Goal: Task Accomplishment & Management: Manage account settings

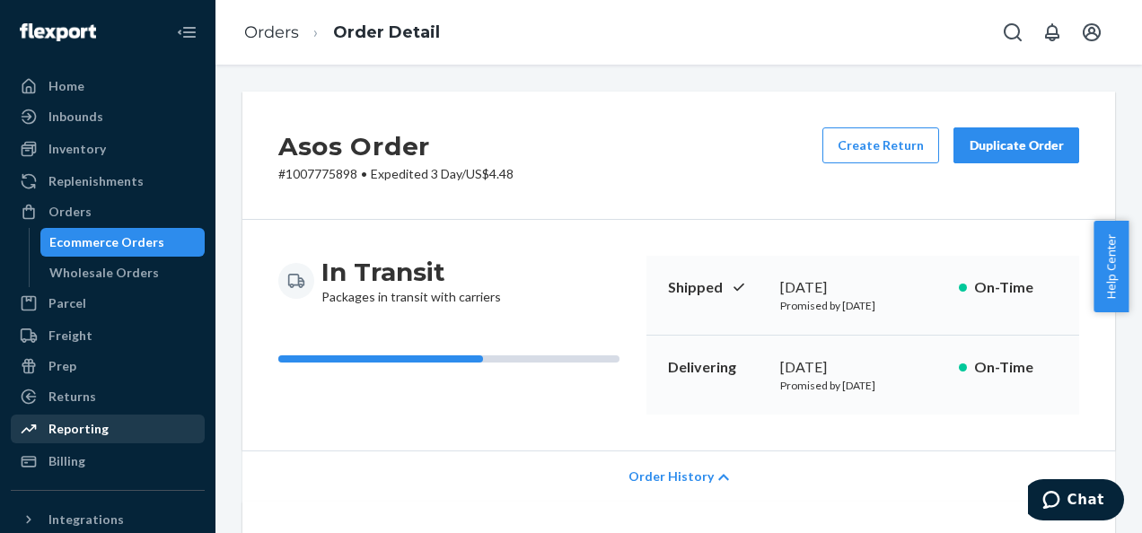
click at [73, 430] on div "Reporting" at bounding box center [78, 429] width 60 height 18
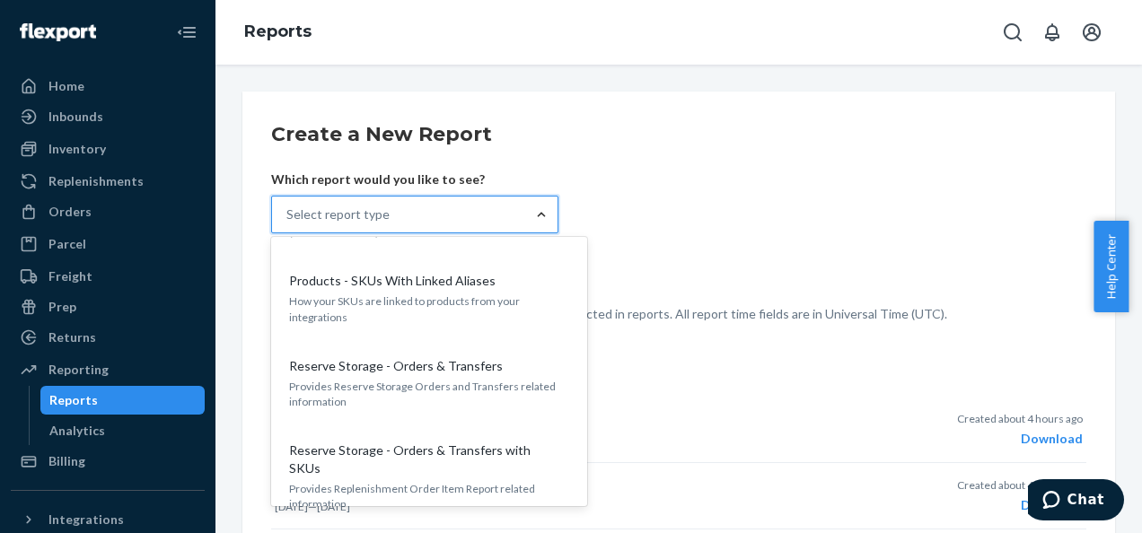
scroll to position [1743, 0]
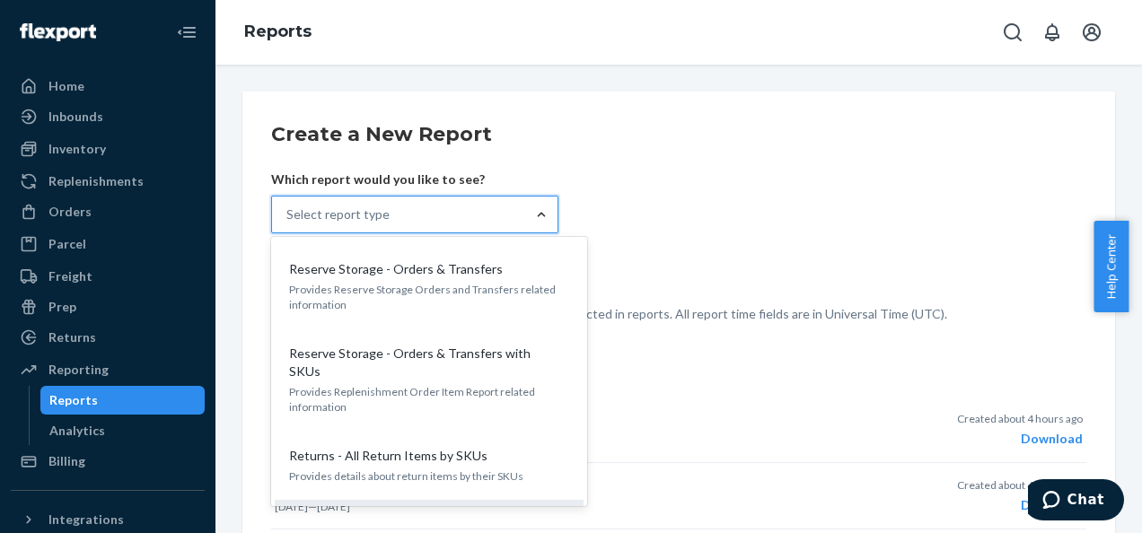
click at [288, 224] on input "option Returns - All Returns focused, 0 of 26. 26 results available. Use Up and…" at bounding box center [287, 215] width 2 height 18
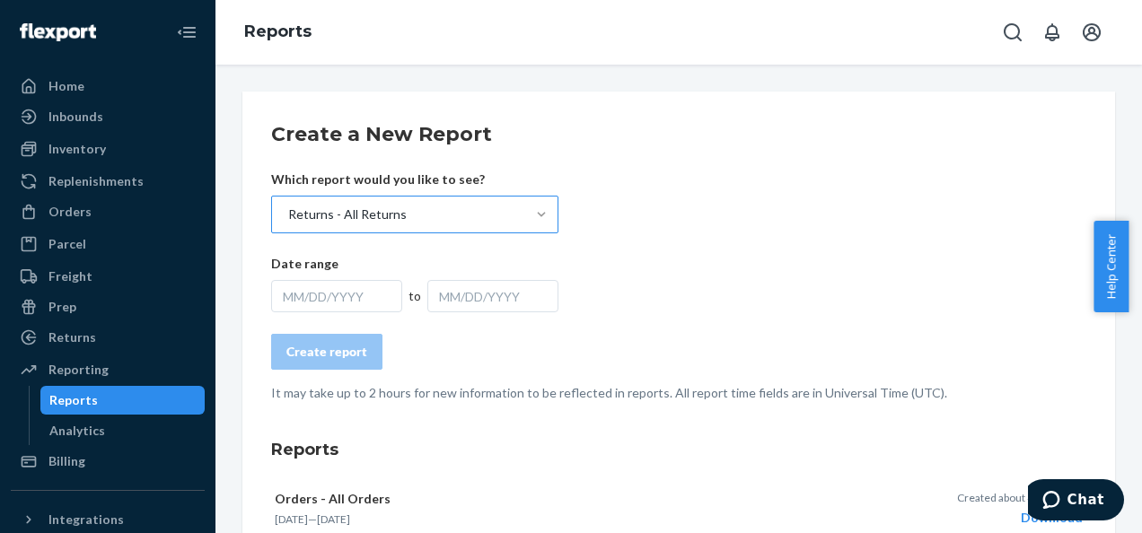
click at [470, 304] on div "MM/DD/YYYY" at bounding box center [492, 296] width 131 height 32
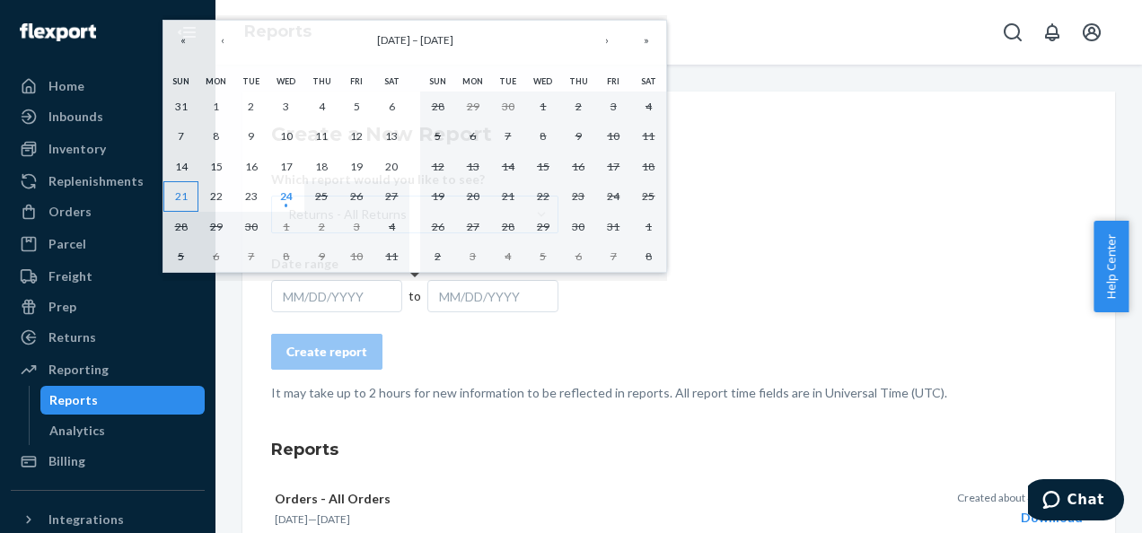
click at [180, 187] on button "21" at bounding box center [180, 196] width 35 height 31
click at [288, 199] on abbr "24" at bounding box center [286, 195] width 13 height 13
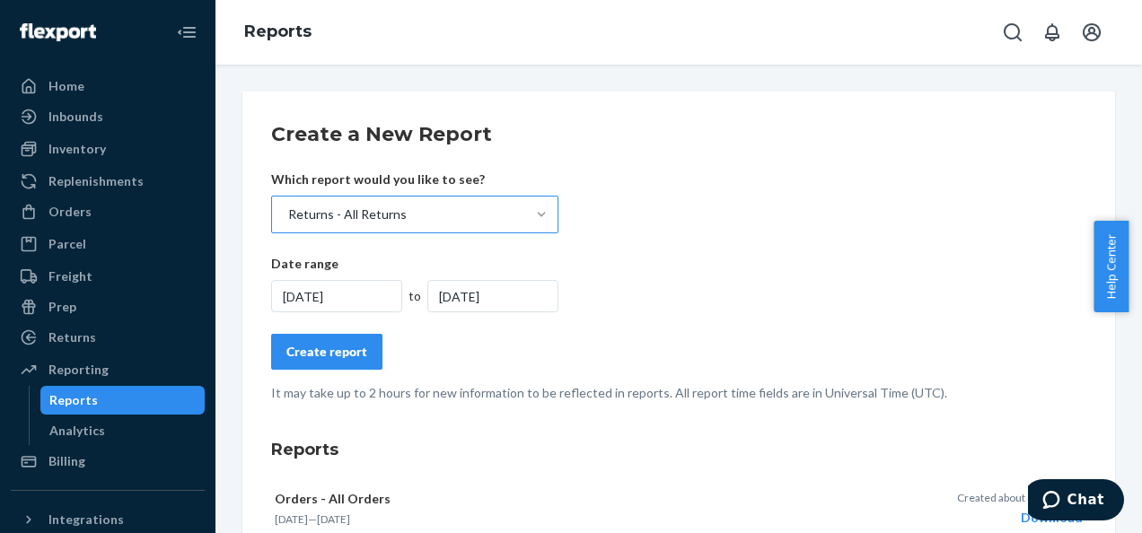
click at [335, 351] on div "Create report" at bounding box center [326, 352] width 81 height 18
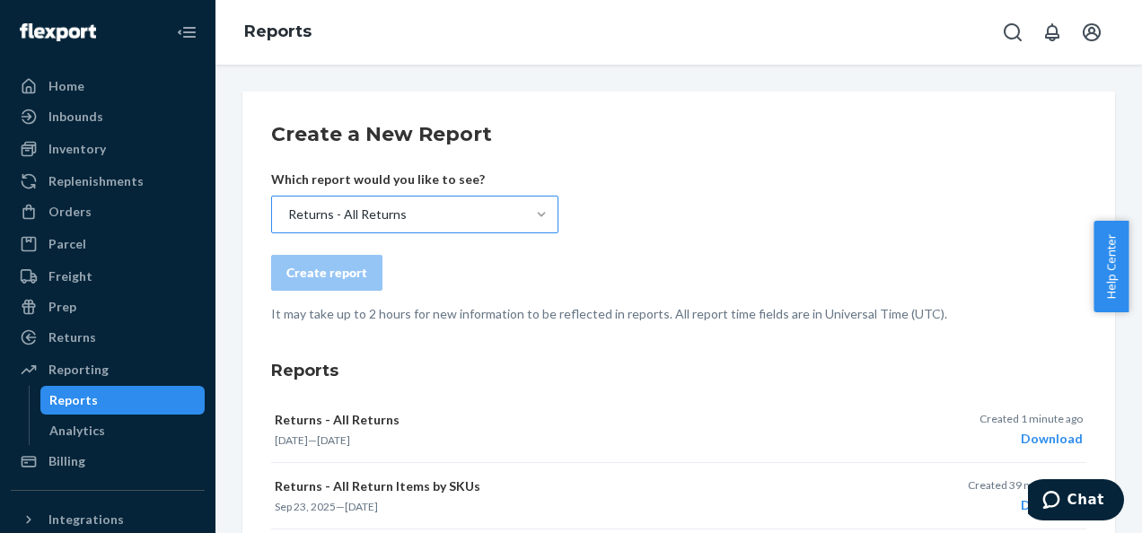
click at [840, 317] on p "It may take up to 2 hours for new information to be reflected in reports. All r…" at bounding box center [678, 314] width 815 height 18
click at [1030, 440] on div "Download" at bounding box center [1030, 439] width 103 height 18
click at [1047, 432] on div "Download" at bounding box center [1030, 439] width 103 height 18
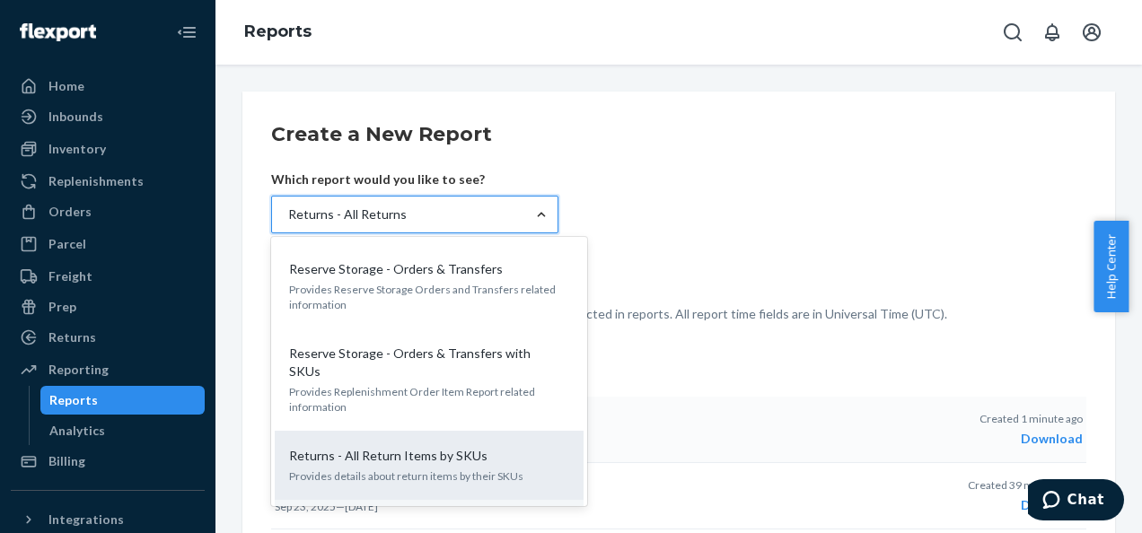
click at [463, 447] on p "Returns - All Return Items by SKUs" at bounding box center [388, 456] width 198 height 18
click at [288, 224] on input "option Returns - All Returns, selected. option Returns - All Return Items by SK…" at bounding box center [287, 215] width 2 height 18
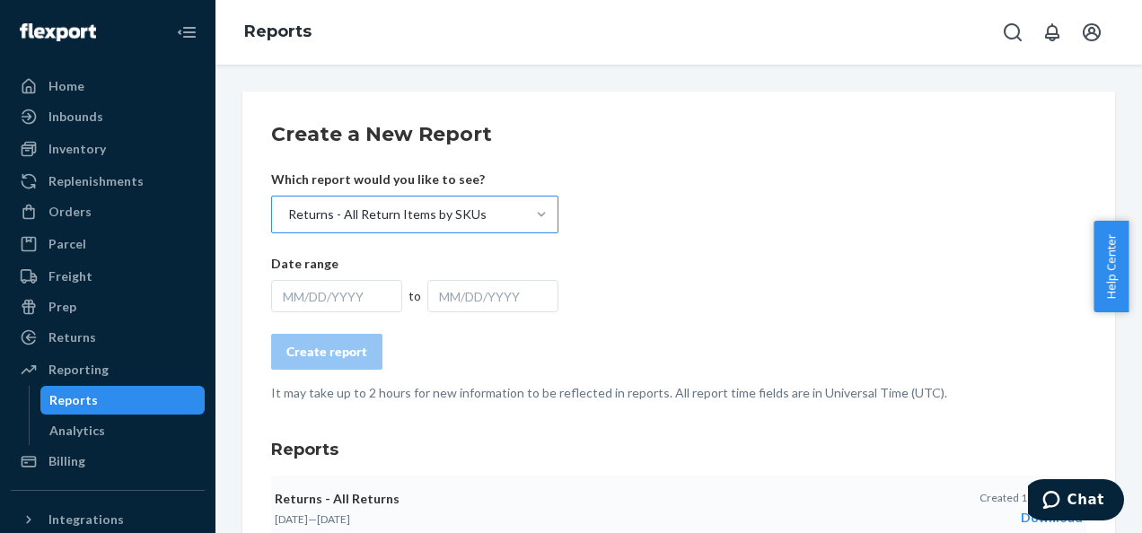
click at [377, 273] on div "Date range MM/DD/YYYY to MM/DD/YYYY" at bounding box center [414, 283] width 287 height 57
click at [373, 292] on div "MM/DD/YYYY" at bounding box center [336, 296] width 131 height 32
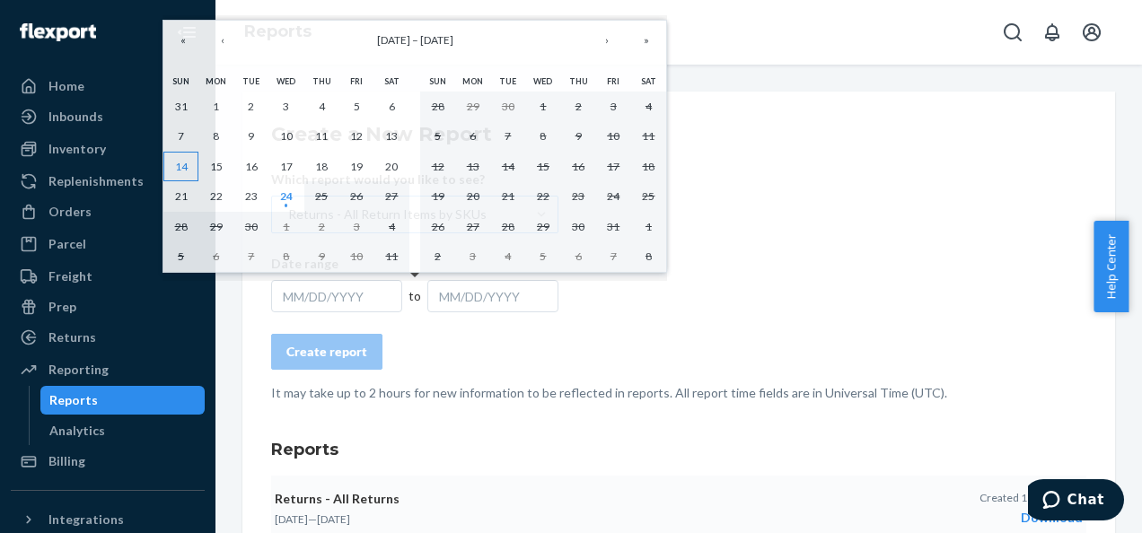
click at [184, 156] on button "14" at bounding box center [180, 167] width 35 height 31
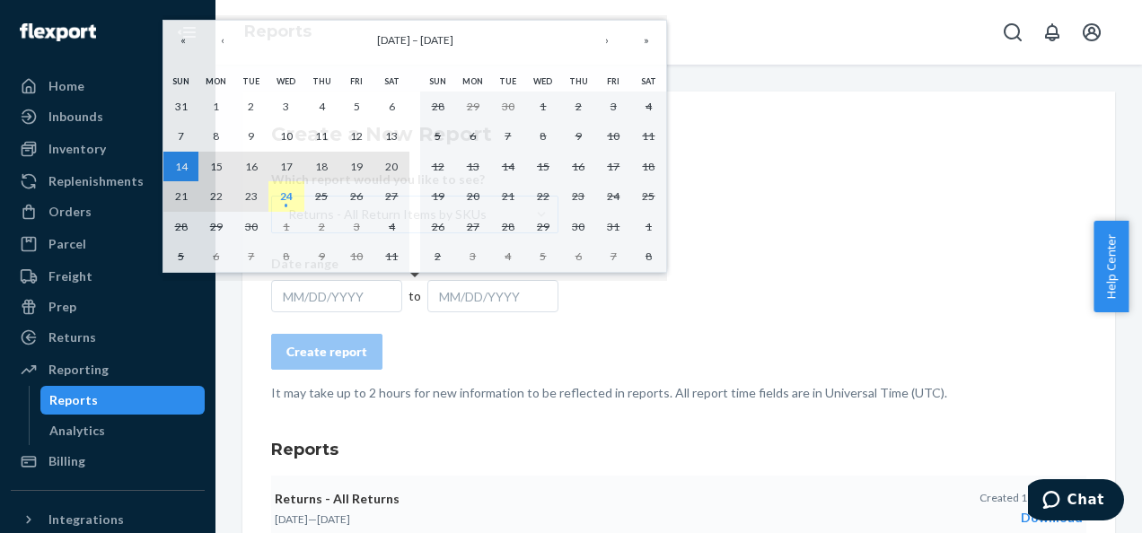
click at [285, 197] on abbr "24" at bounding box center [286, 195] width 13 height 13
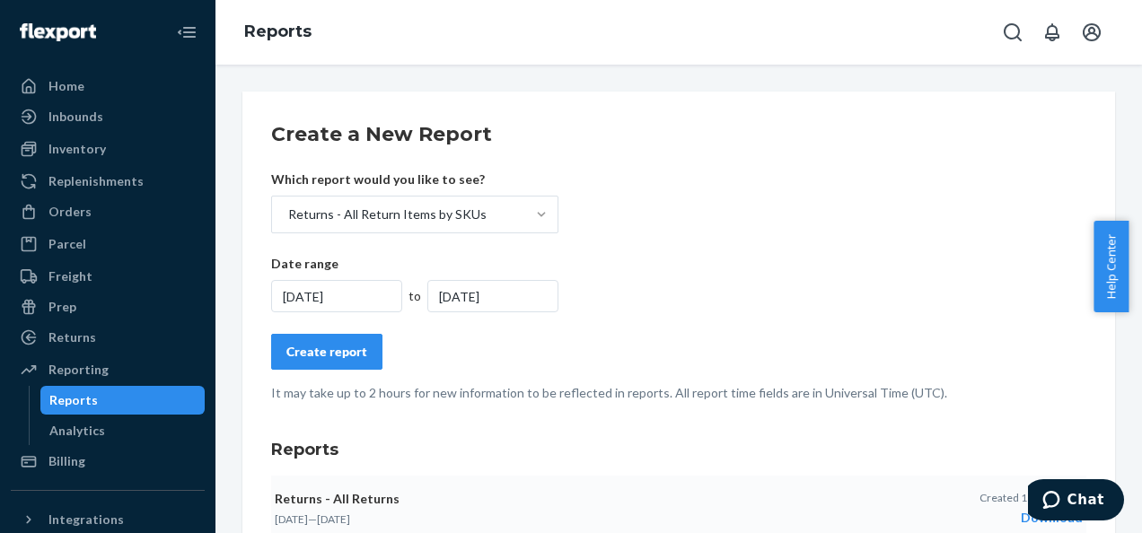
click at [338, 357] on div "Create report" at bounding box center [326, 352] width 81 height 18
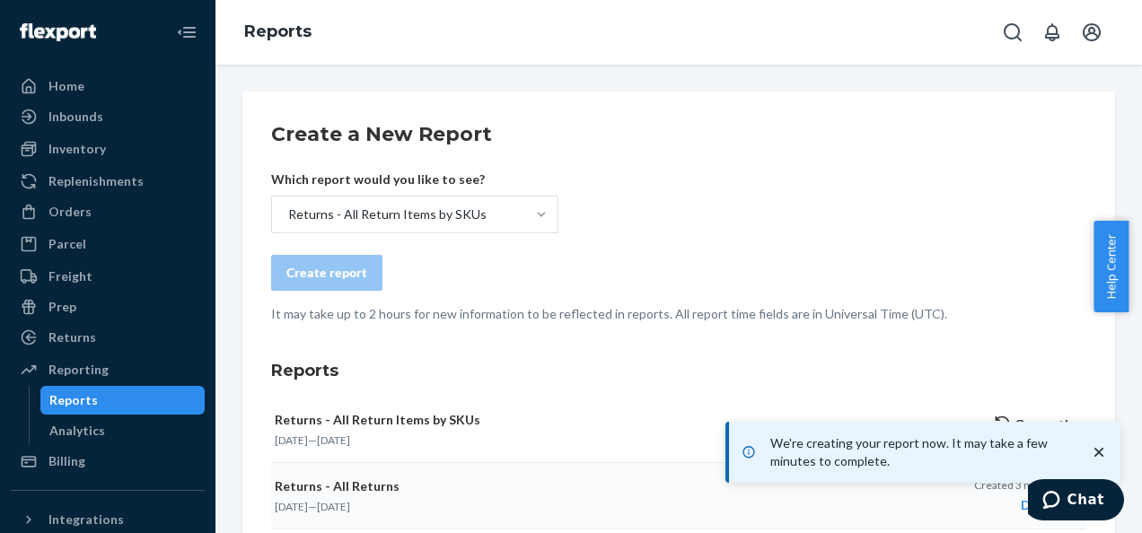
click at [1099, 451] on icon "close toast" at bounding box center [1099, 452] width 18 height 18
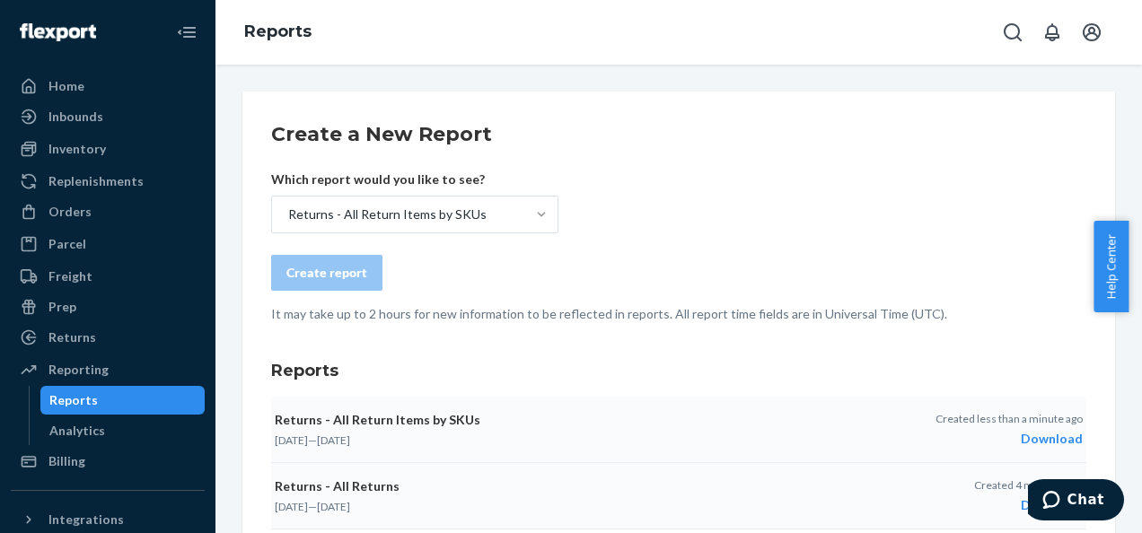
click at [1025, 436] on div "Download" at bounding box center [1008, 439] width 147 height 18
click at [671, 25] on div "Reports" at bounding box center [678, 32] width 926 height 65
click at [77, 158] on div "Inventory" at bounding box center [108, 148] width 190 height 25
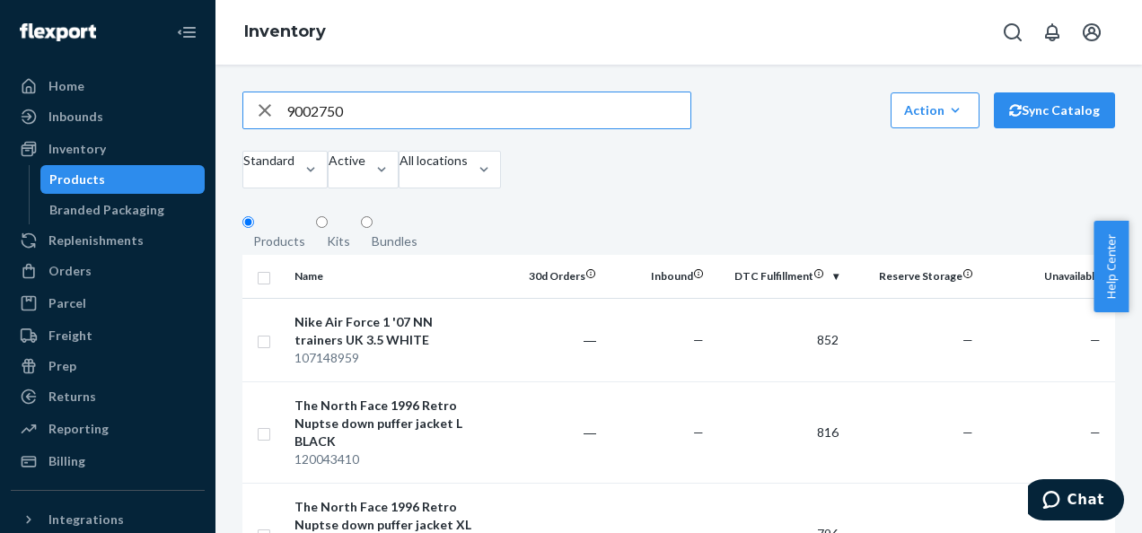
type input "9002750"
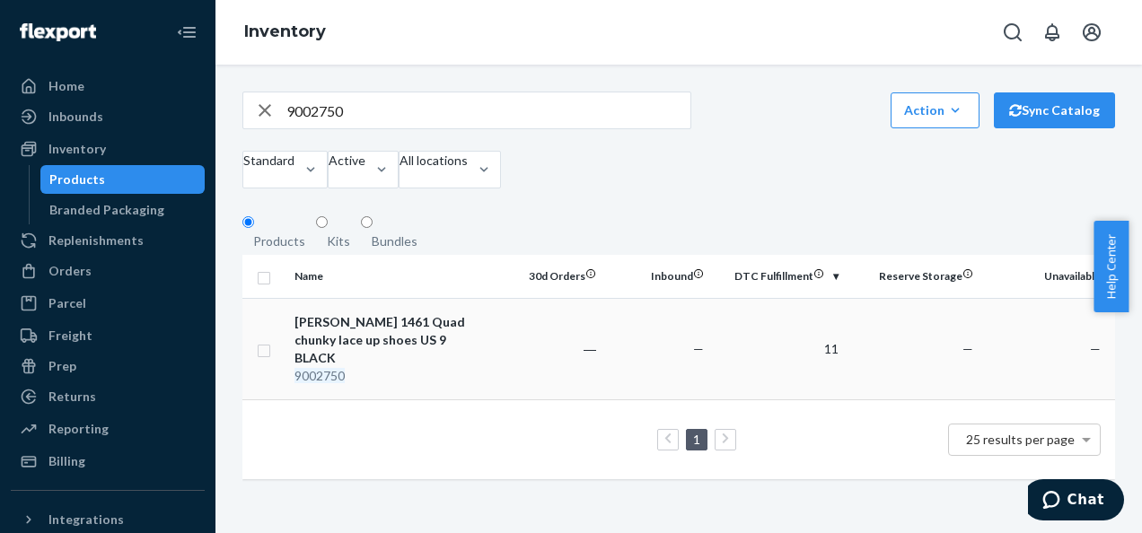
click at [273, 351] on td at bounding box center [264, 348] width 45 height 101
click at [373, 341] on div "[PERSON_NAME] 1461 Quad chunky lace up shoes US 9 BLACK" at bounding box center [388, 340] width 188 height 54
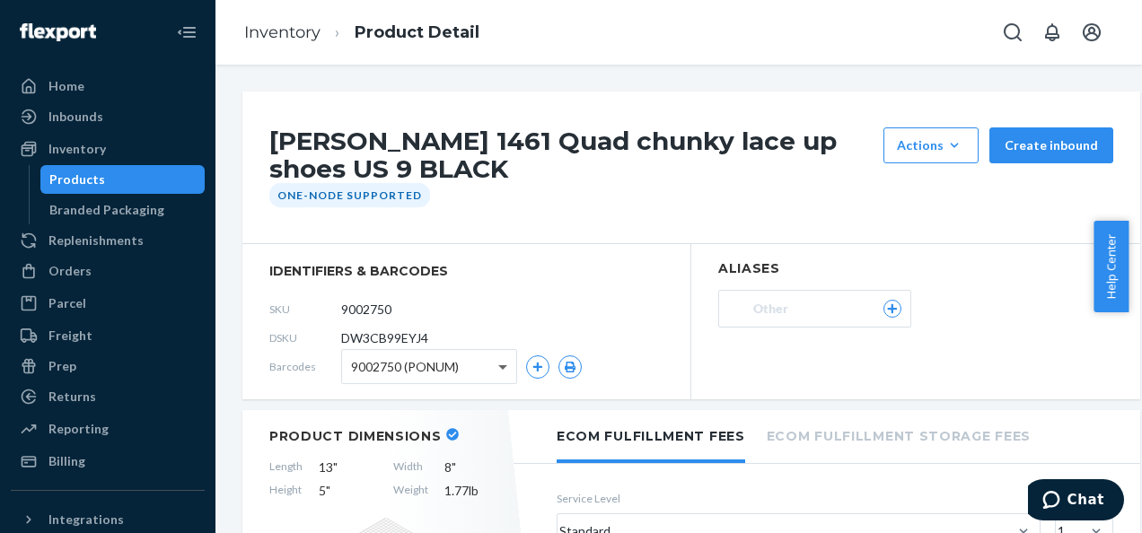
click at [506, 366] on span at bounding box center [502, 368] width 9 height 6
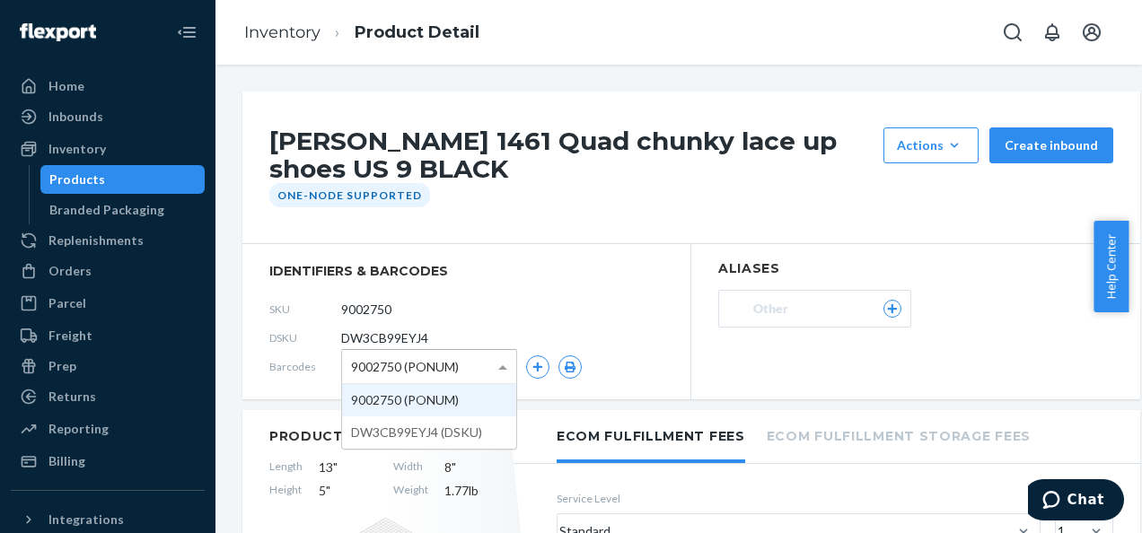
click at [544, 263] on span "identifiers & barcodes" at bounding box center [466, 271] width 394 height 18
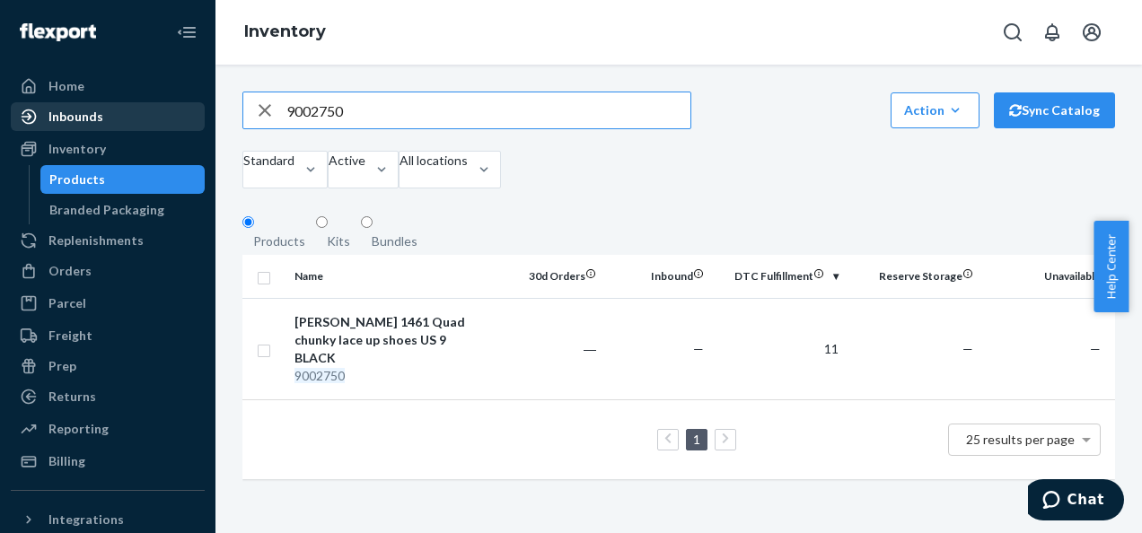
drag, startPoint x: 355, startPoint y: 113, endPoint x: 130, endPoint y: 115, distance: 225.3
click at [130, 115] on div "Home Inbounds Shipping Plans Problems Inventory Products Branded Packaging Repl…" at bounding box center [571, 266] width 1142 height 533
paste input "119244181"
type input "119244181"
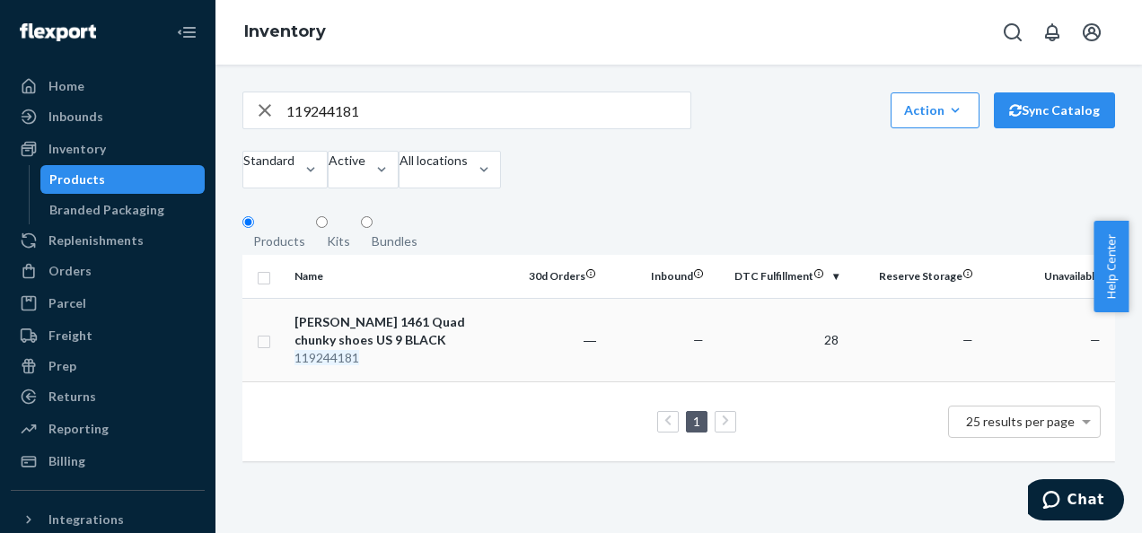
click at [315, 349] on div "[PERSON_NAME] 1461 Quad chunky shoes US 9 BLACK" at bounding box center [388, 331] width 188 height 36
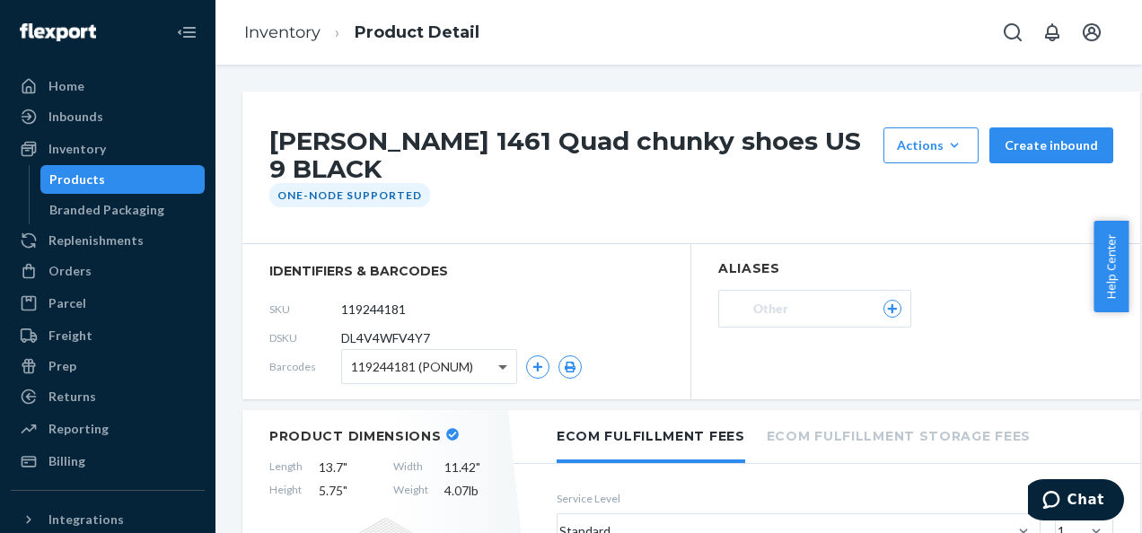
click at [508, 364] on span at bounding box center [505, 366] width 22 height 33
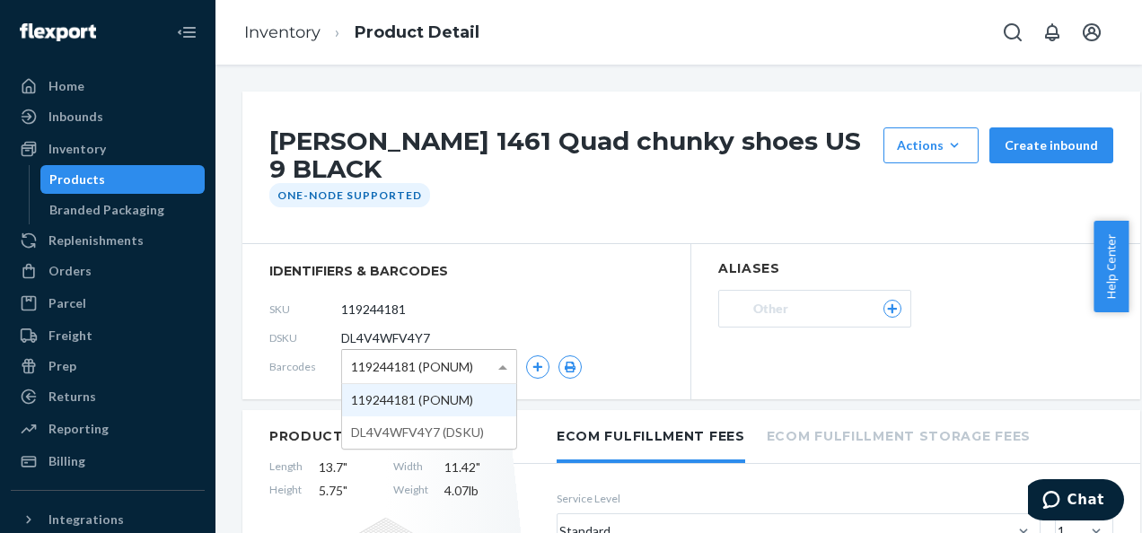
click at [513, 311] on div "SKU 119244181" at bounding box center [466, 309] width 394 height 29
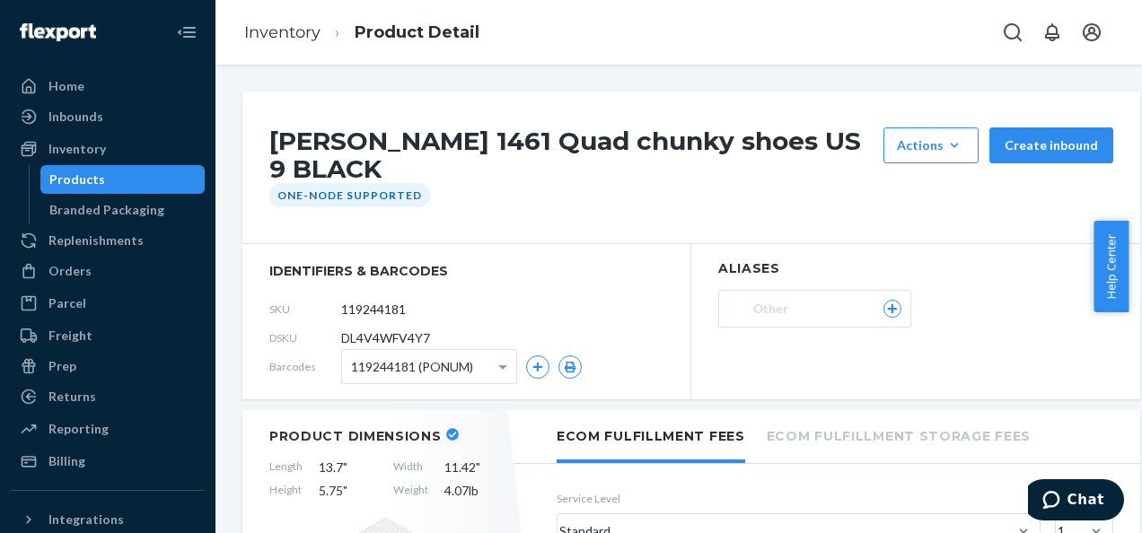
click at [548, 237] on div "[PERSON_NAME] 1461 Quad chunky shoes US 9 BLACK Actions Add components Hide Req…" at bounding box center [691, 168] width 898 height 153
drag, startPoint x: 561, startPoint y: 309, endPoint x: 535, endPoint y: 303, distance: 26.6
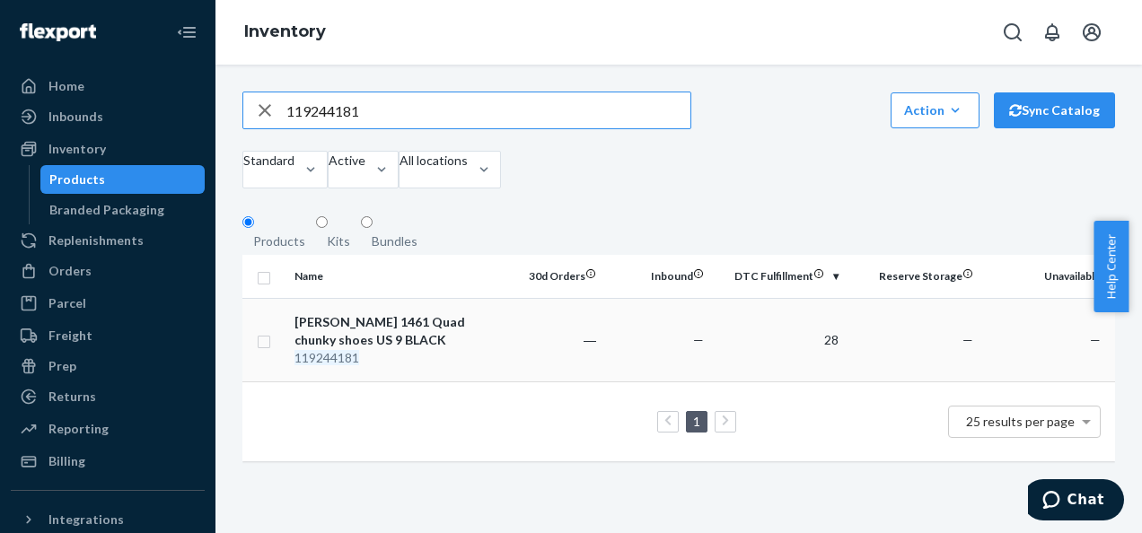
click at [389, 349] on div "[PERSON_NAME] 1461 Quad chunky shoes US 9 BLACK" at bounding box center [388, 331] width 188 height 36
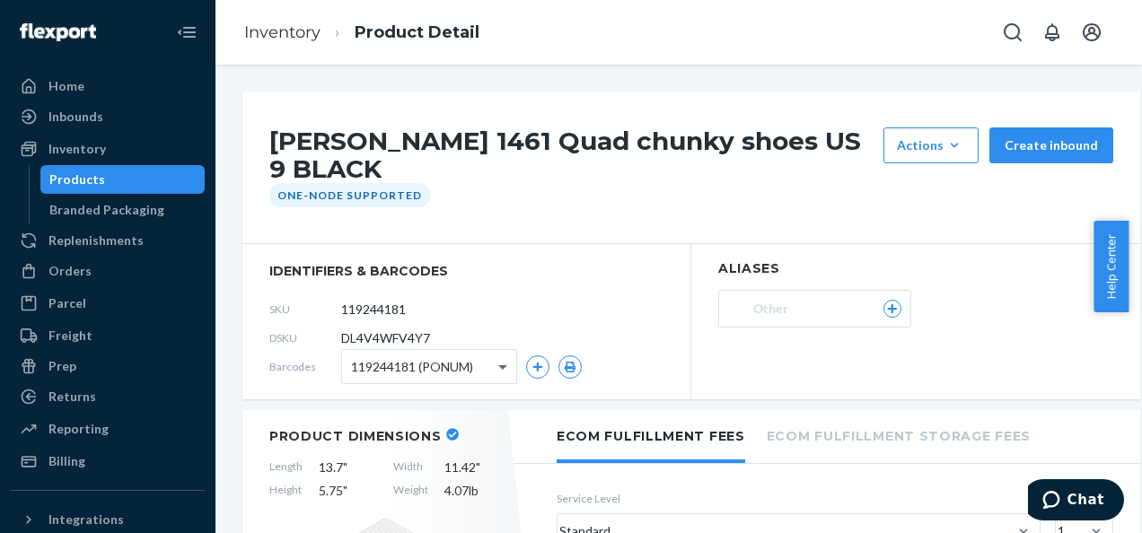
click at [504, 373] on span at bounding box center [505, 366] width 22 height 33
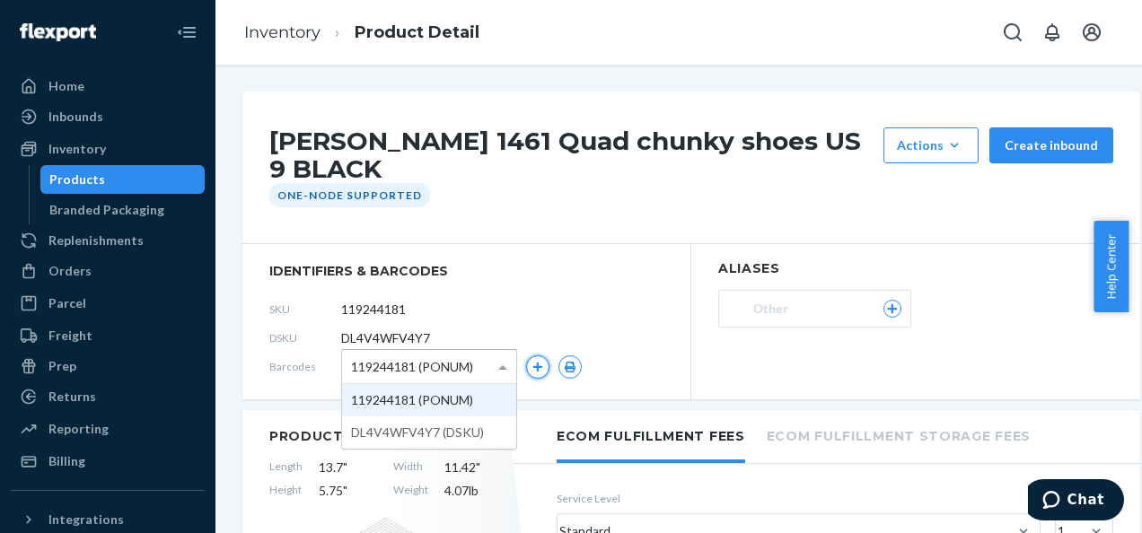
click at [530, 364] on button "button" at bounding box center [537, 366] width 23 height 23
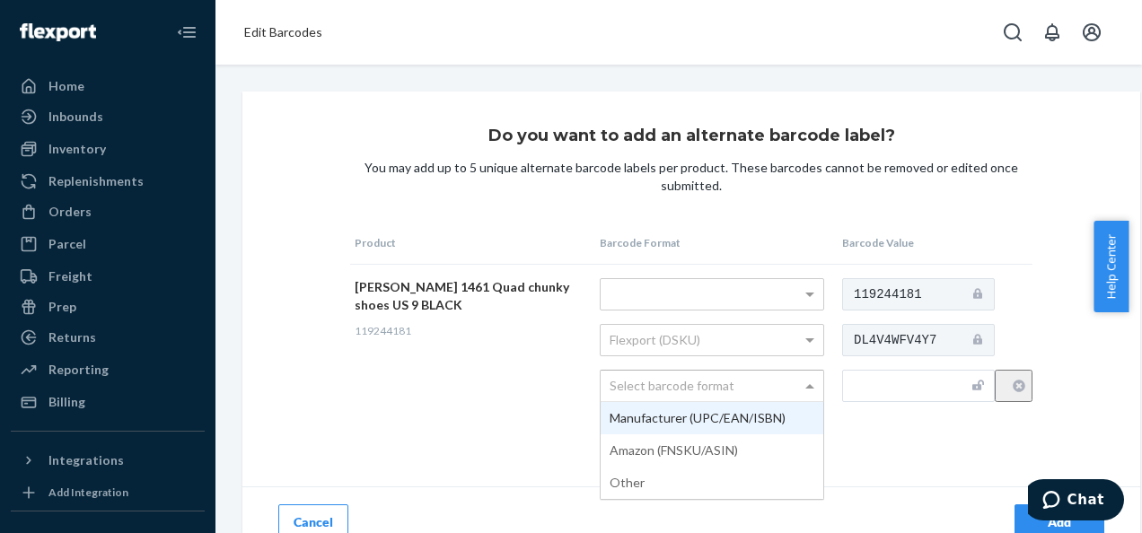
click at [822, 396] on span at bounding box center [812, 386] width 22 height 31
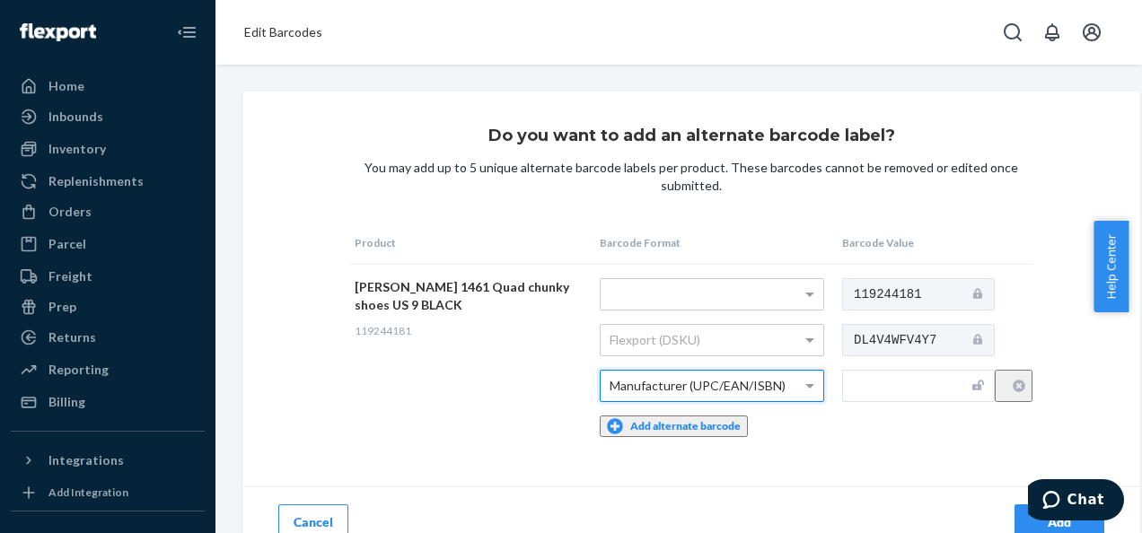
click at [907, 387] on input "text" at bounding box center [918, 386] width 153 height 32
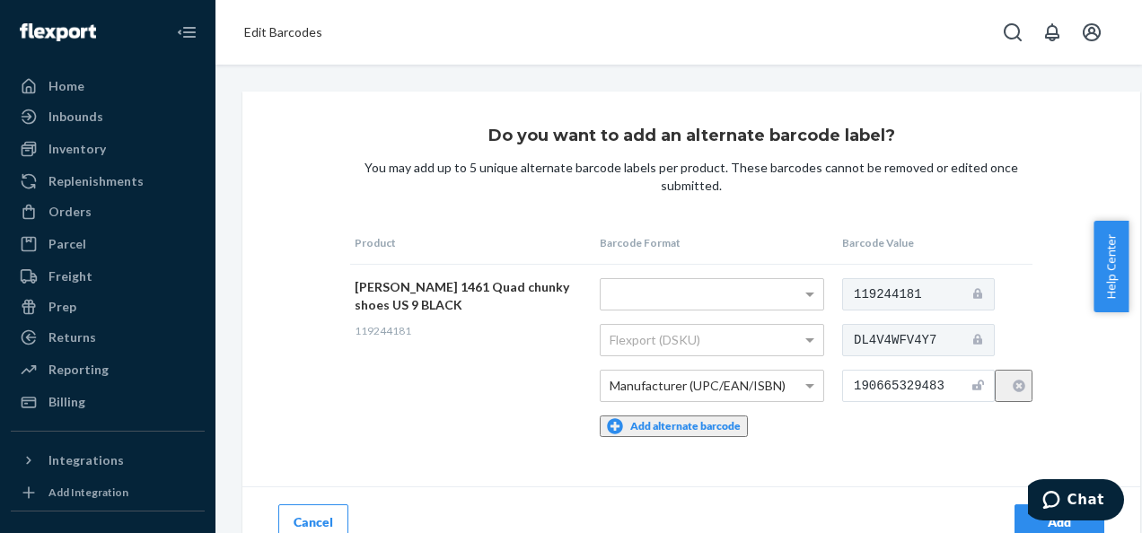
scroll to position [32, 0]
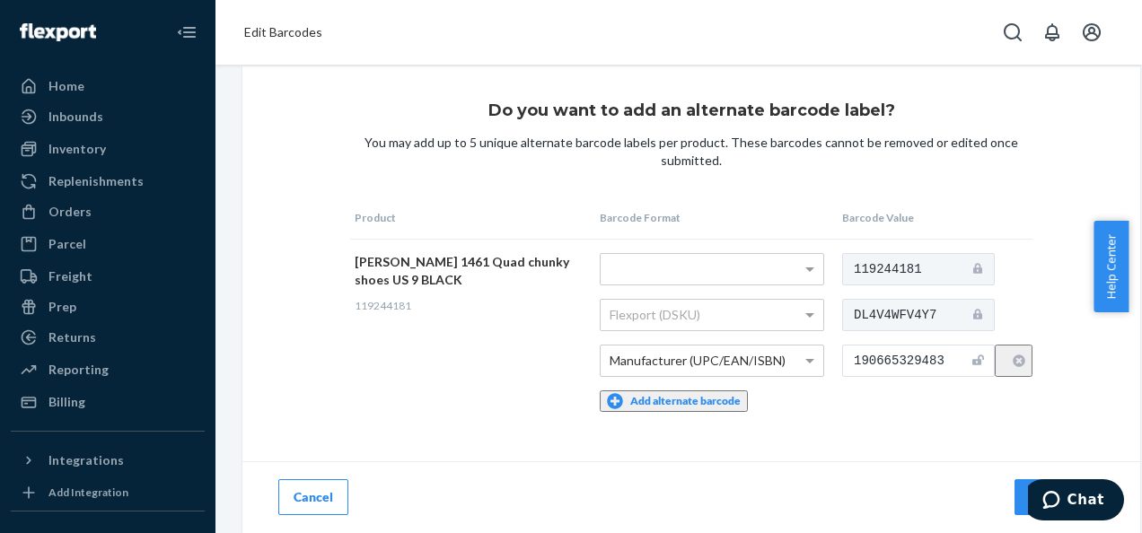
type input "190665329483"
click at [1032, 488] on div "Add" at bounding box center [1059, 497] width 59 height 18
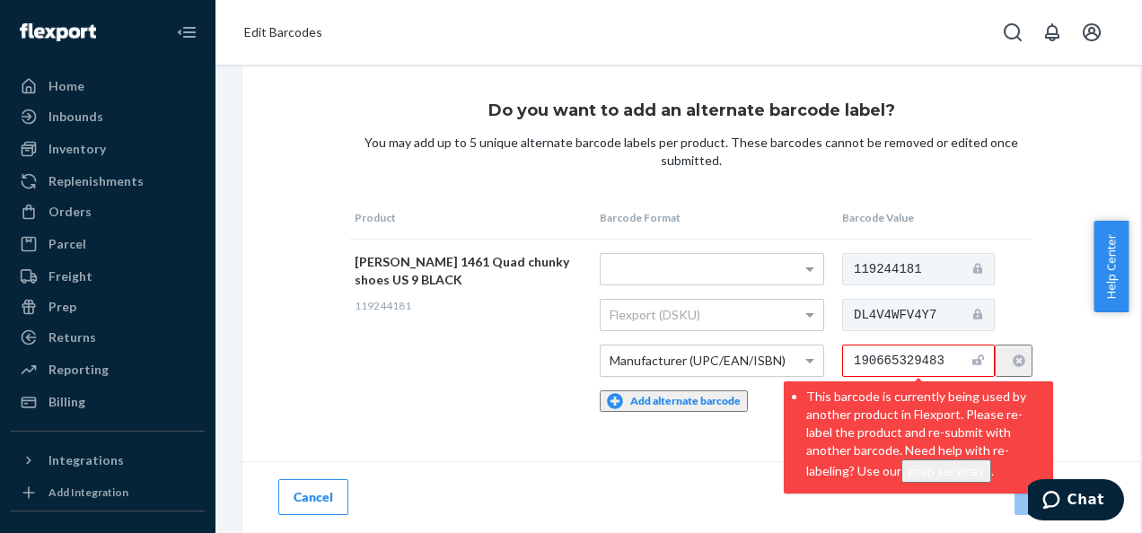
click at [368, 372] on td "[PERSON_NAME] 1461 Quad chunky shoes US 9 BLACK 119244181" at bounding box center [472, 332] width 245 height 187
drag, startPoint x: 960, startPoint y: 354, endPoint x: 837, endPoint y: 346, distance: 124.1
click at [837, 346] on tr "[PERSON_NAME] 1461 Quad chunky shoes US 9 BLACK 119244181 Flexport (DSKU) Manuf…" at bounding box center [691, 332] width 682 height 187
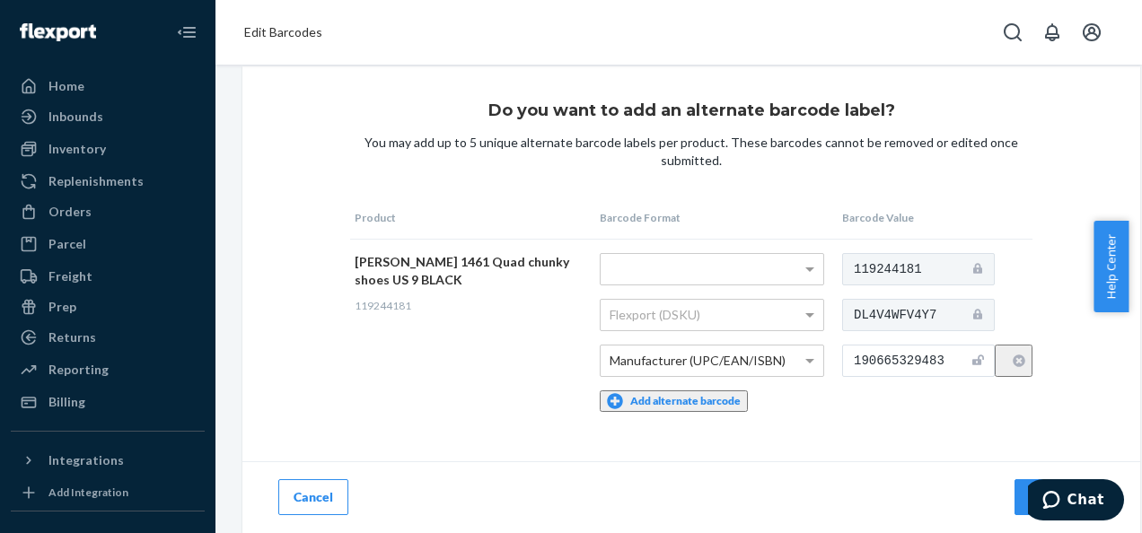
click at [399, 343] on td "[PERSON_NAME] 1461 Quad chunky shoes US 9 BLACK 119244181" at bounding box center [472, 332] width 245 height 187
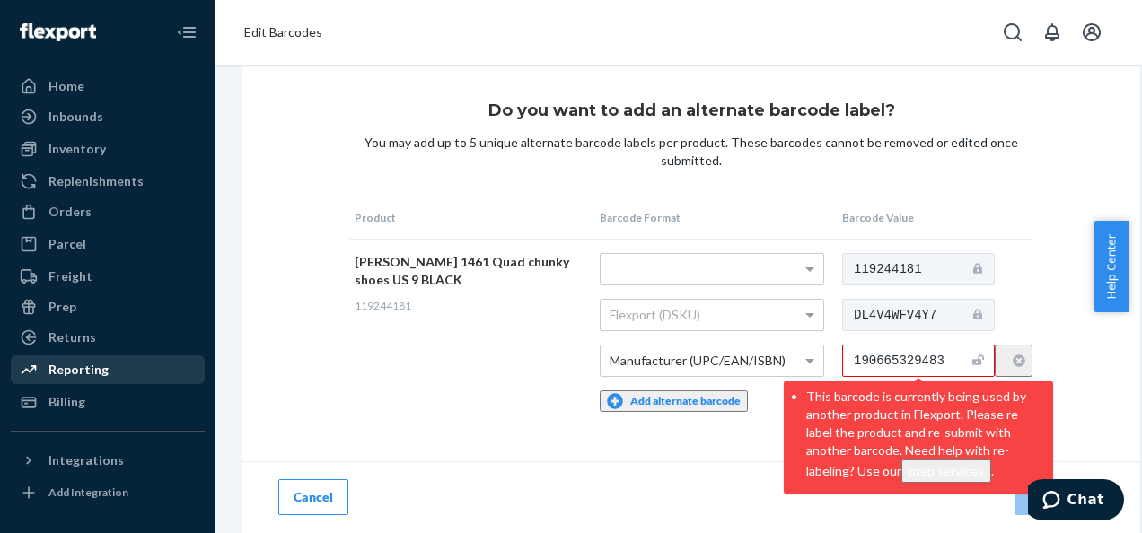
click at [124, 361] on div "Reporting" at bounding box center [108, 369] width 190 height 25
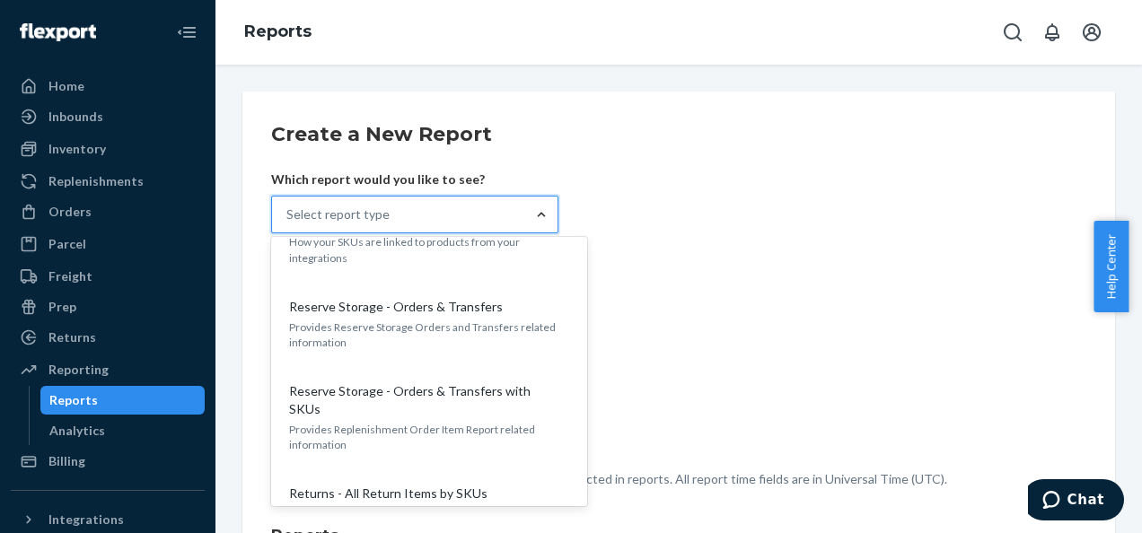
scroll to position [1743, 0]
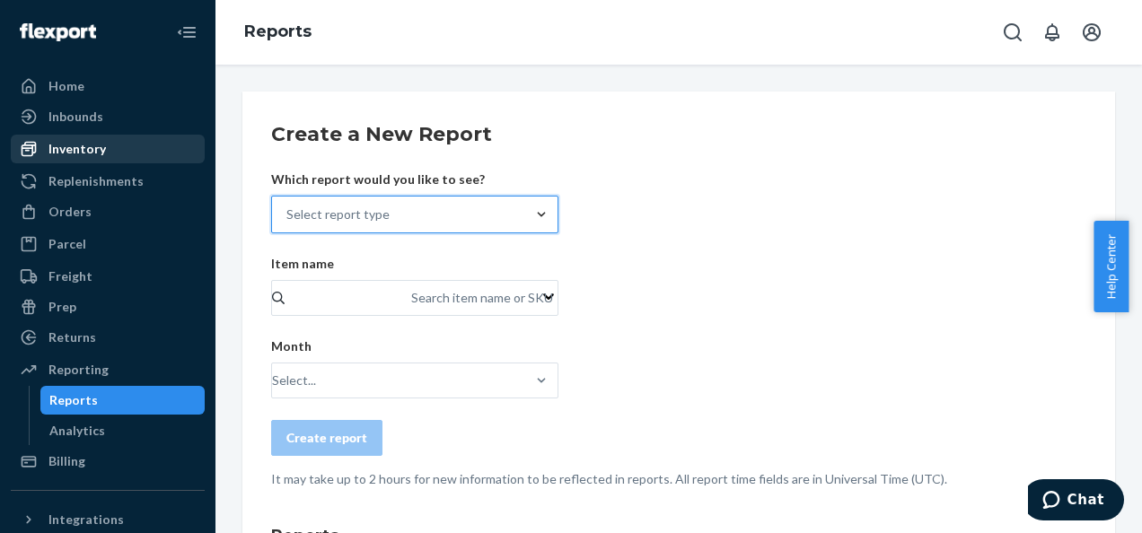
click at [83, 145] on div "Inventory" at bounding box center [76, 149] width 57 height 18
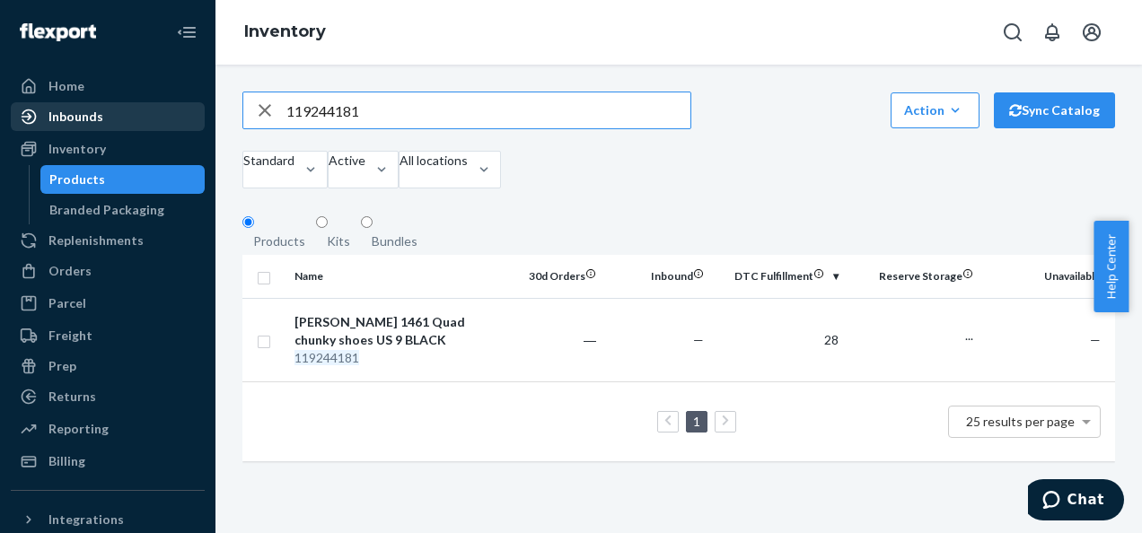
drag, startPoint x: 381, startPoint y: 113, endPoint x: 86, endPoint y: 103, distance: 295.5
click at [100, 110] on div "Home Inbounds Shipping Plans Problems Inventory Products Branded Packaging Repl…" at bounding box center [571, 266] width 1142 height 533
type input "DVMZVF2YMLZ"
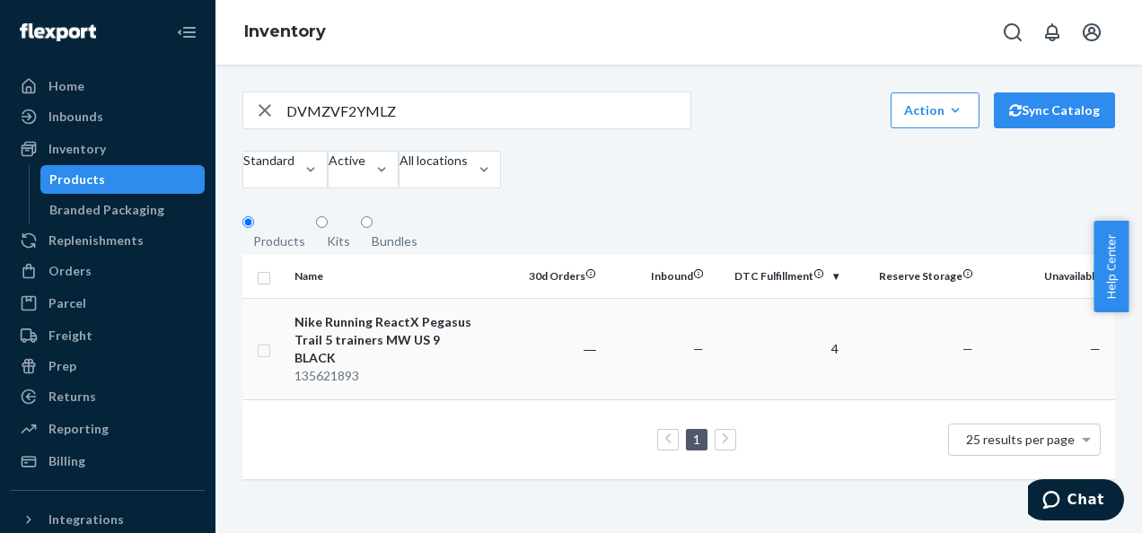
click at [311, 353] on div "Nike Running ReactX Pegasus Trail 5 trainers MW US 9 BLACK" at bounding box center [388, 340] width 188 height 54
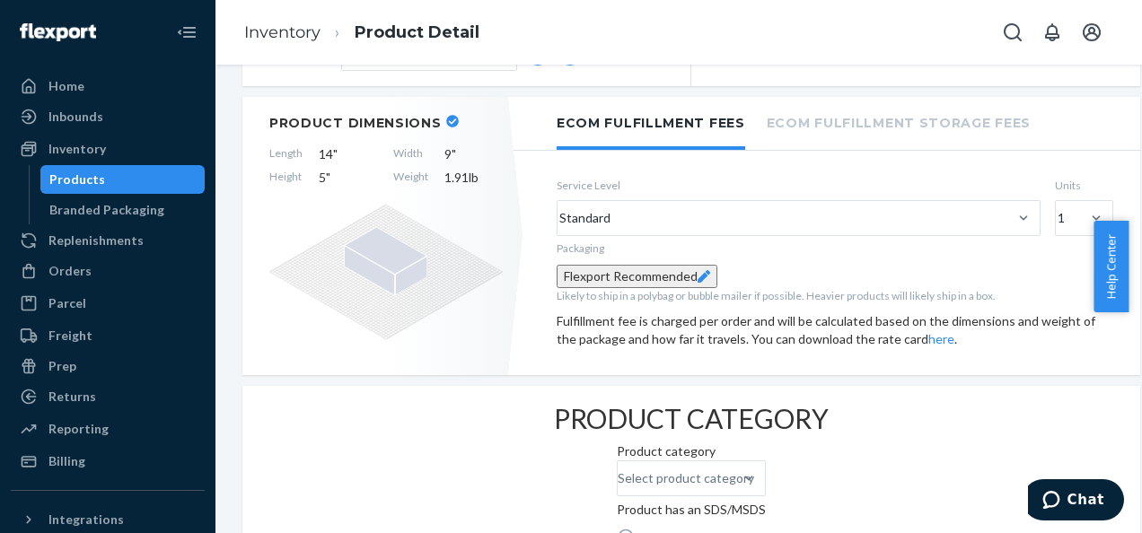
scroll to position [90, 0]
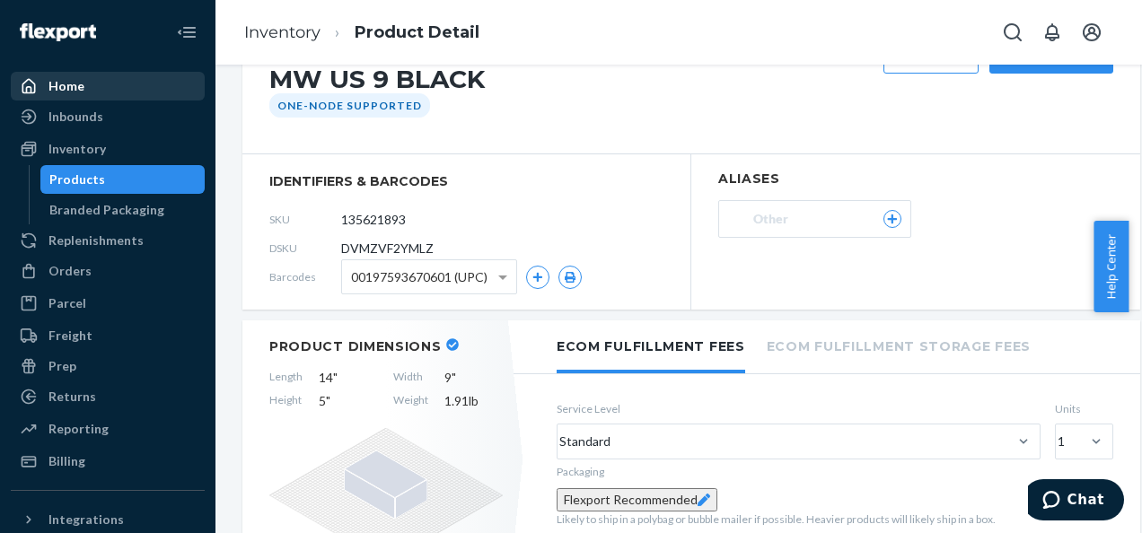
drag, startPoint x: 52, startPoint y: 77, endPoint x: 52, endPoint y: 89, distance: 11.7
click at [52, 77] on div "Home" at bounding box center [66, 86] width 36 height 18
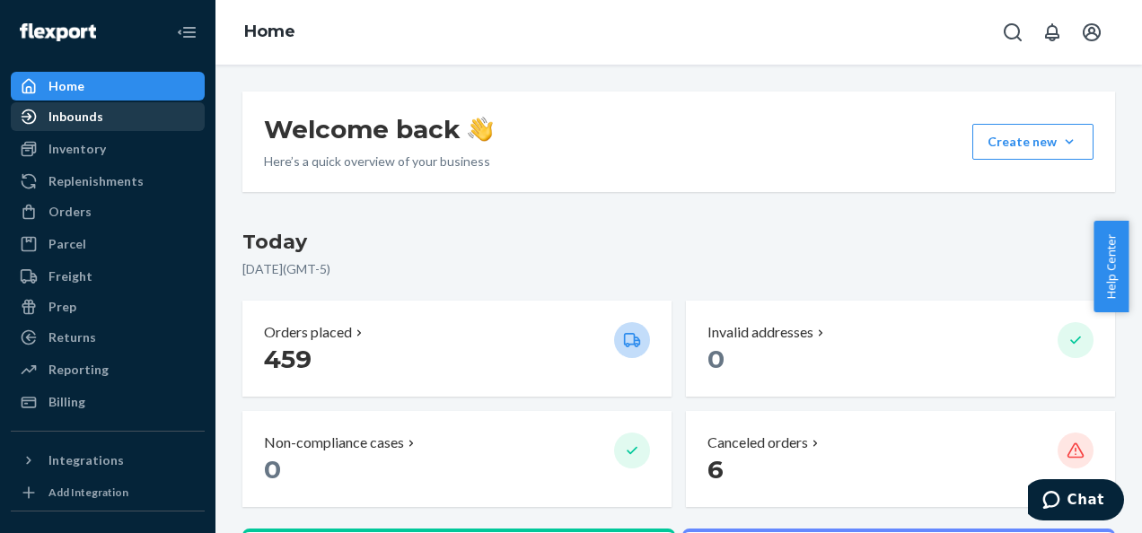
click at [66, 118] on div "Inbounds" at bounding box center [75, 117] width 55 height 18
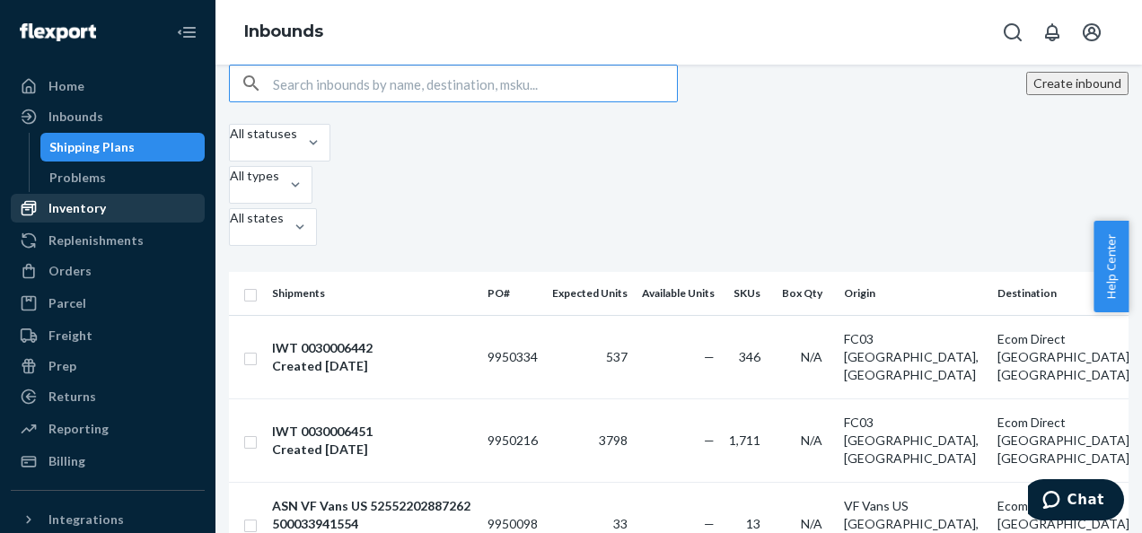
click at [65, 209] on div "Inventory" at bounding box center [76, 208] width 57 height 18
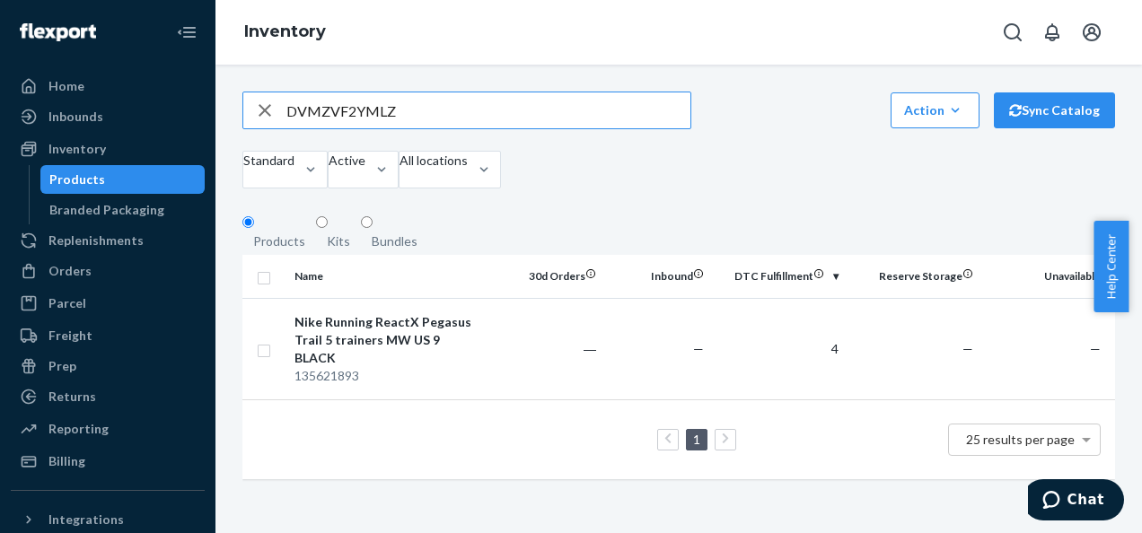
drag, startPoint x: 398, startPoint y: 120, endPoint x: 255, endPoint y: 107, distance: 143.4
click at [262, 110] on div "DVMZVF2YMLZ" at bounding box center [466, 110] width 447 height 36
